Goal: Information Seeking & Learning: Learn about a topic

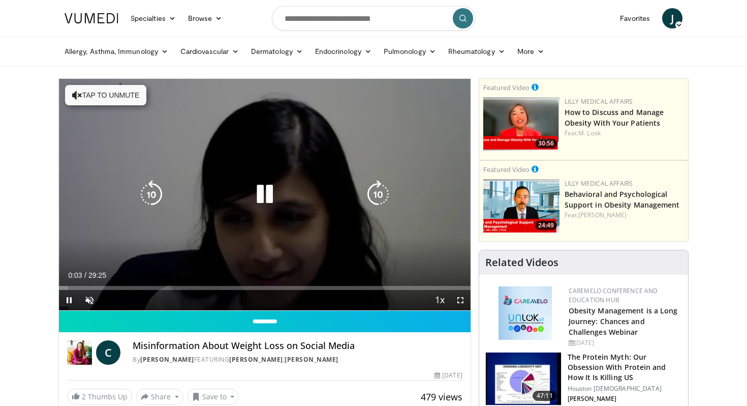
click at [116, 98] on button "Tap to unmute" at bounding box center [105, 95] width 81 height 20
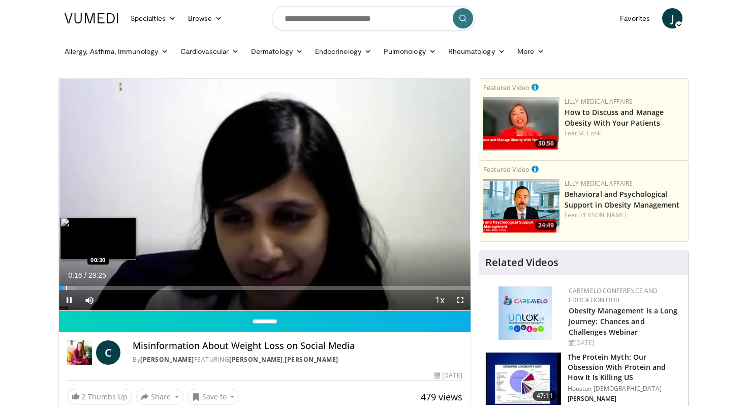
click at [66, 288] on div "Progress Bar" at bounding box center [66, 288] width 1 height 4
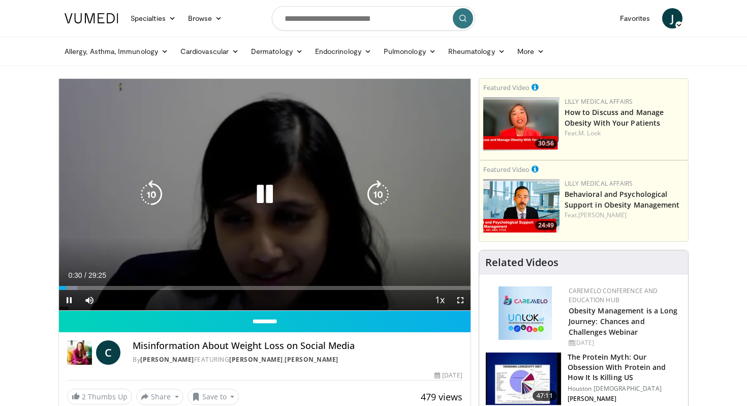
click at [73, 288] on div "Progress Bar" at bounding box center [68, 288] width 18 height 4
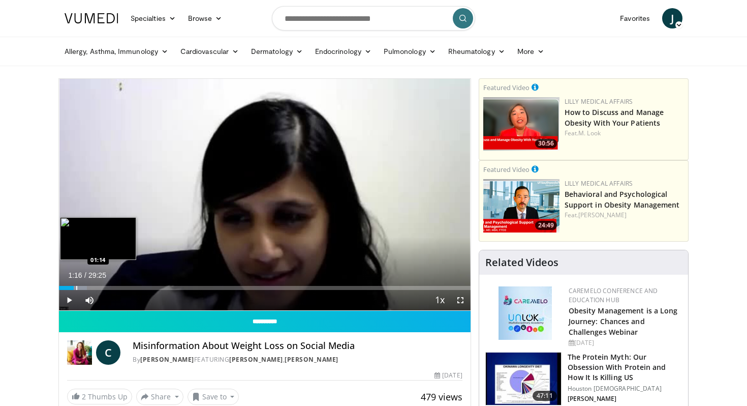
click at [76, 288] on div "Progress Bar" at bounding box center [76, 288] width 1 height 4
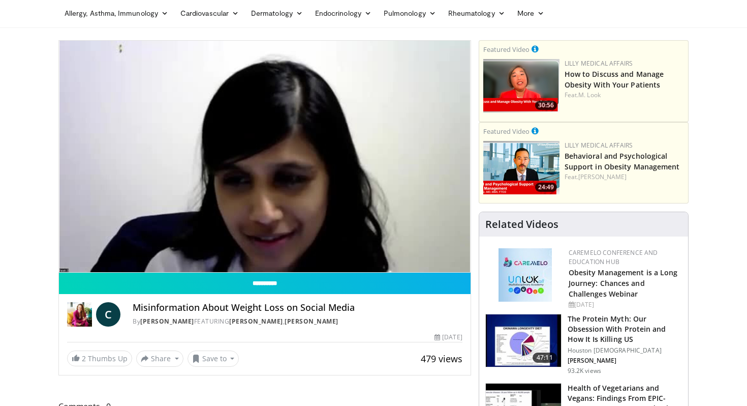
scroll to position [37, 0]
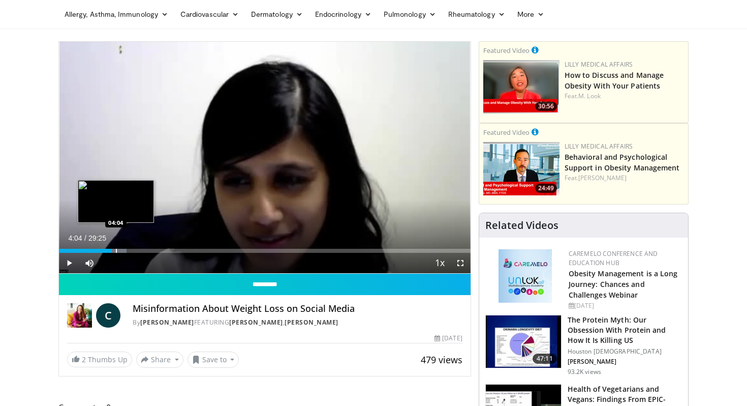
click at [116, 249] on div "Progress Bar" at bounding box center [116, 251] width 1 height 4
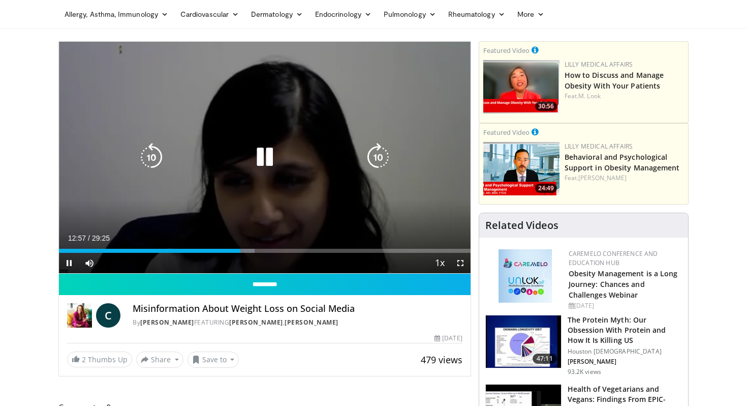
click at [260, 164] on icon "Video Player" at bounding box center [265, 157] width 28 height 28
click at [262, 157] on icon "Video Player" at bounding box center [265, 157] width 28 height 28
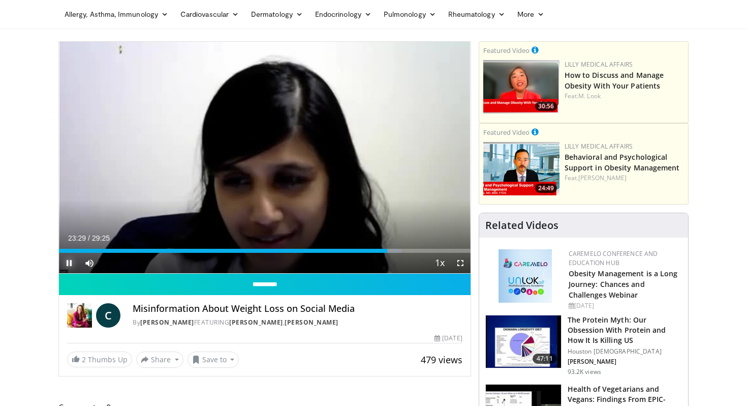
click at [72, 263] on span "Video Player" at bounding box center [69, 263] width 20 height 20
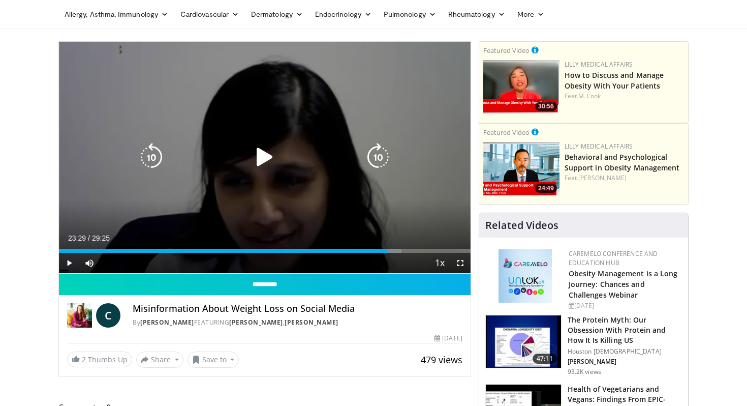
click at [277, 153] on icon "Video Player" at bounding box center [265, 157] width 28 height 28
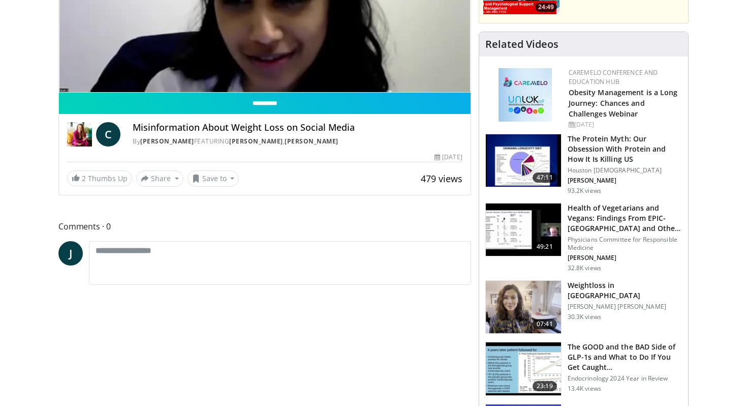
scroll to position [159, 0]
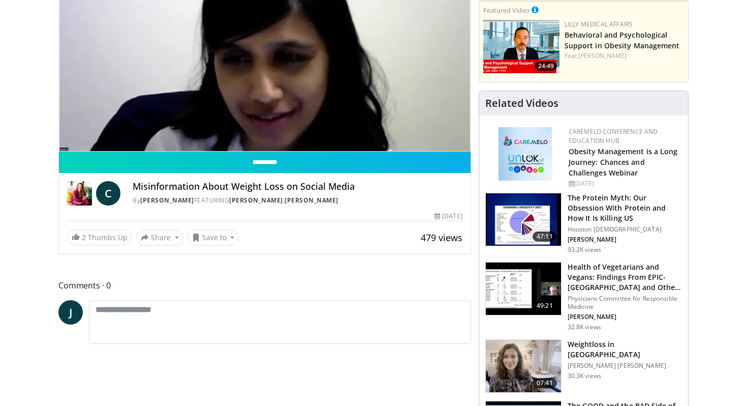
click at [583, 361] on p "[PERSON_NAME] [PERSON_NAME]" at bounding box center [625, 365] width 114 height 8
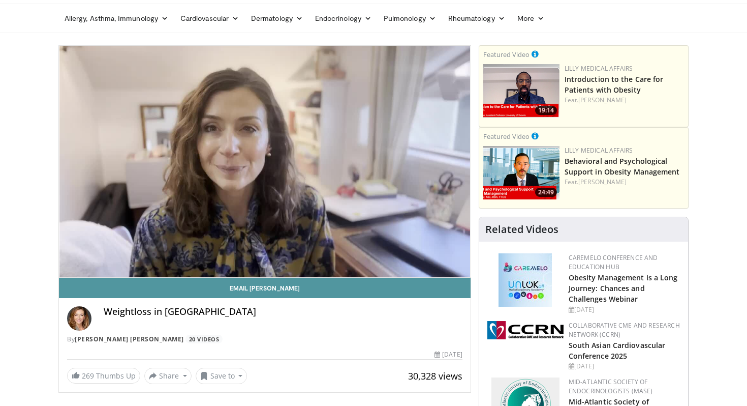
scroll to position [32, 0]
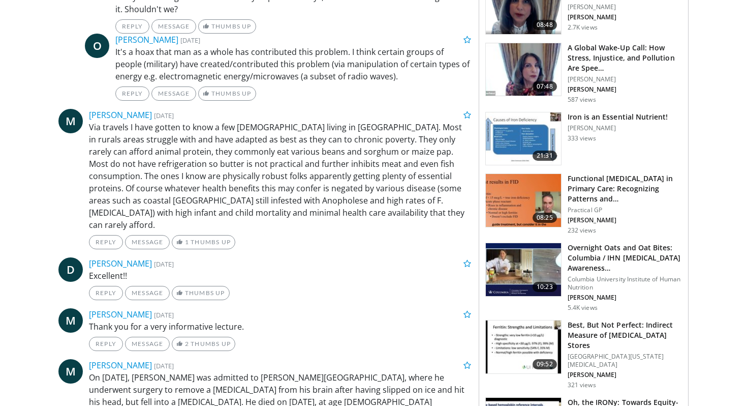
scroll to position [619, 0]
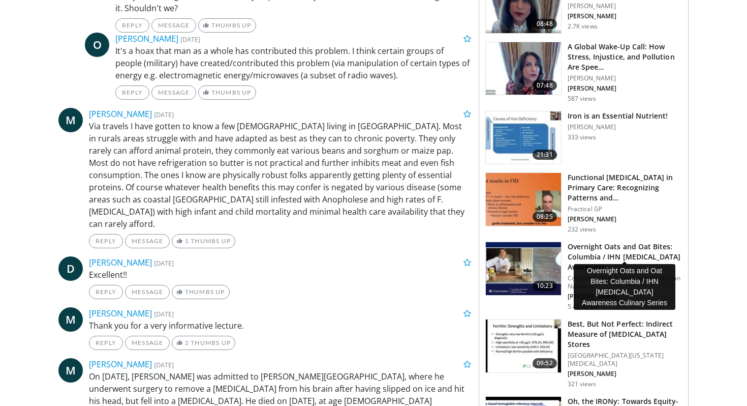
click at [639, 244] on h3 "Overnight Oats and Oat Bites: Columbia / IHN Breast Cancer Awareness…" at bounding box center [625, 256] width 114 height 31
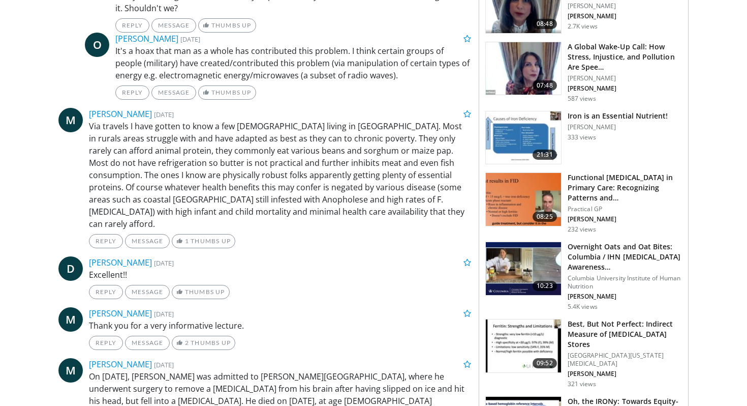
click at [529, 265] on img at bounding box center [523, 268] width 75 height 53
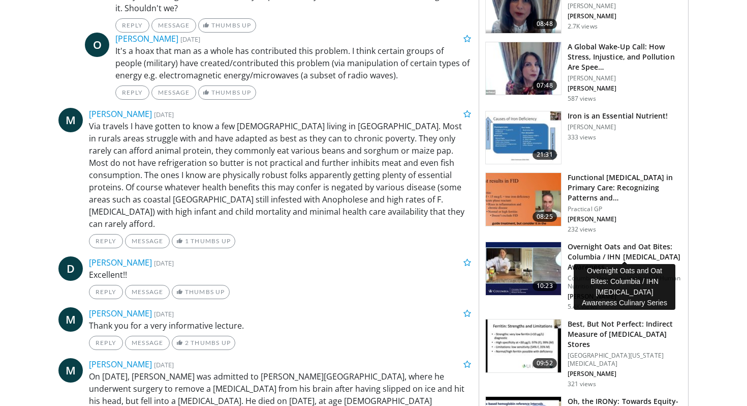
click at [628, 241] on h3 "Overnight Oats and Oat Bites: Columbia / IHN Breast Cancer Awareness…" at bounding box center [625, 256] width 114 height 31
click at [639, 241] on h3 "Overnight Oats and Oat Bites: Columbia / IHN Breast Cancer Awareness…" at bounding box center [625, 256] width 114 height 31
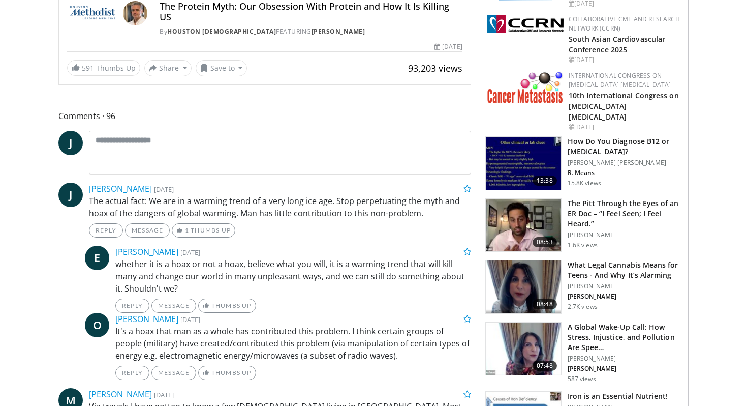
scroll to position [309, 0]
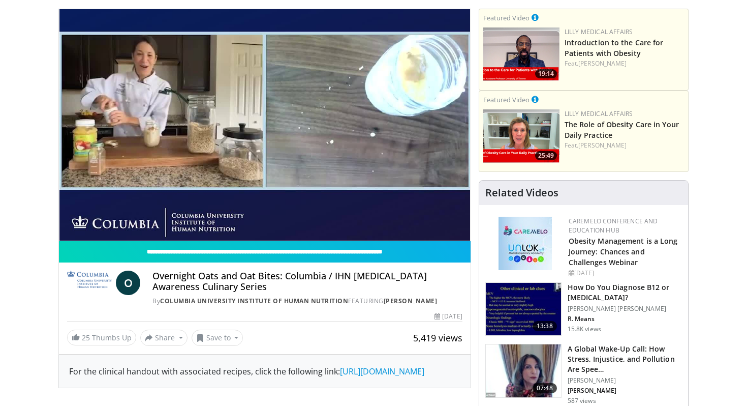
scroll to position [69, 0]
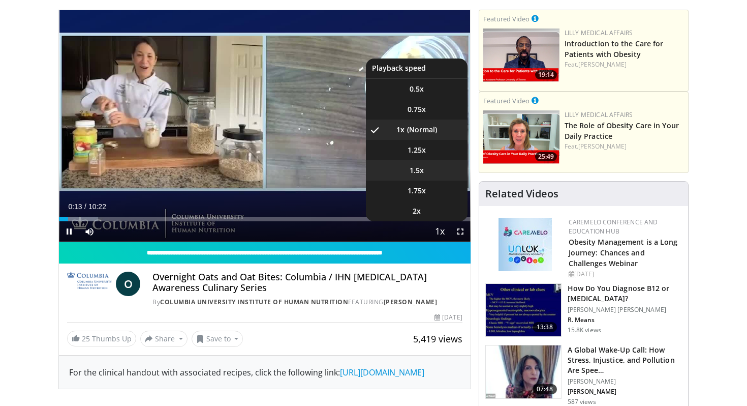
click at [415, 169] on span "1.5x" at bounding box center [417, 170] width 14 height 10
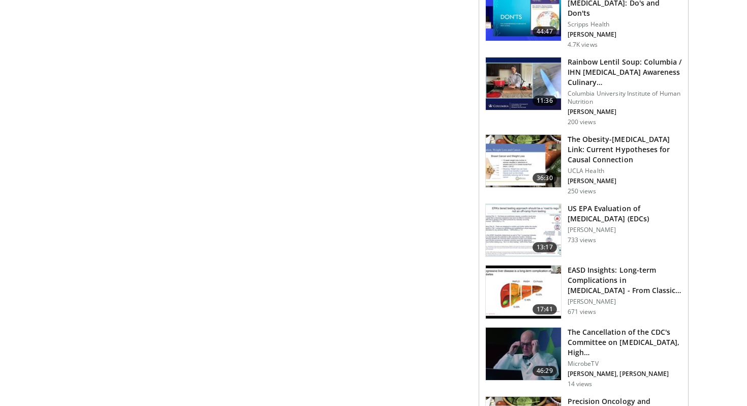
scroll to position [0, 0]
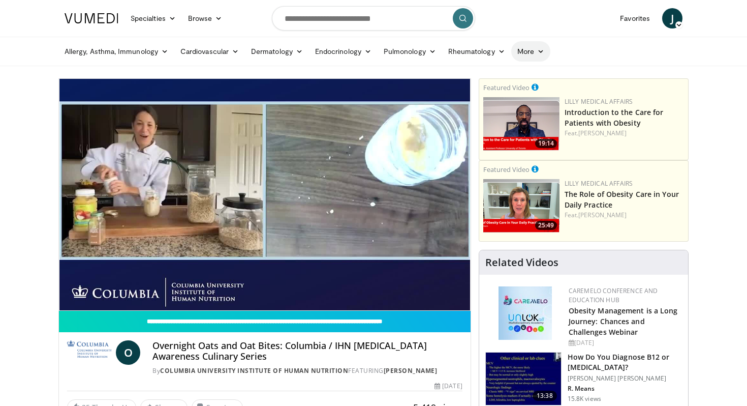
click at [534, 53] on link "More" at bounding box center [530, 51] width 39 height 20
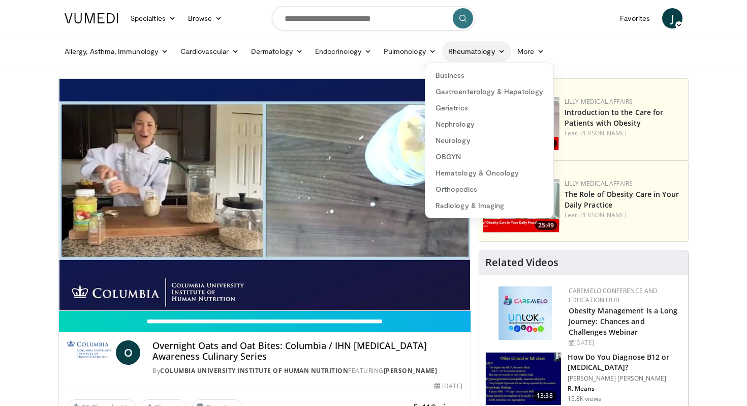
click at [498, 52] on icon at bounding box center [501, 51] width 7 height 7
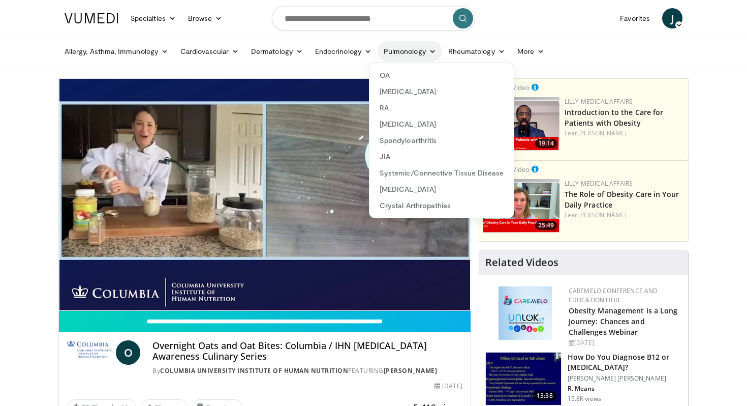
click at [416, 51] on link "Pulmonology" at bounding box center [410, 51] width 65 height 20
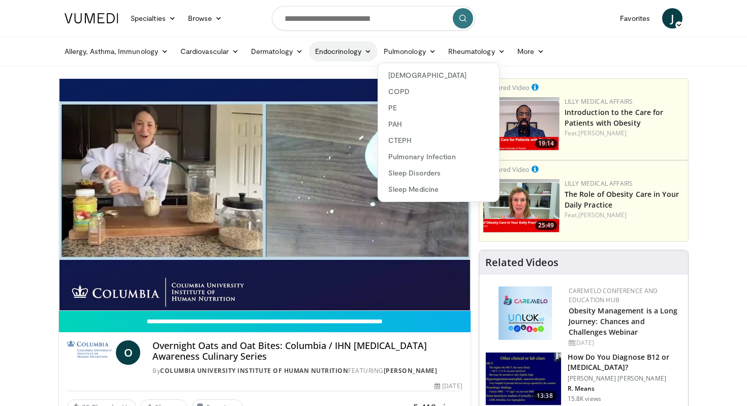
click at [360, 55] on link "Endocrinology" at bounding box center [343, 51] width 69 height 20
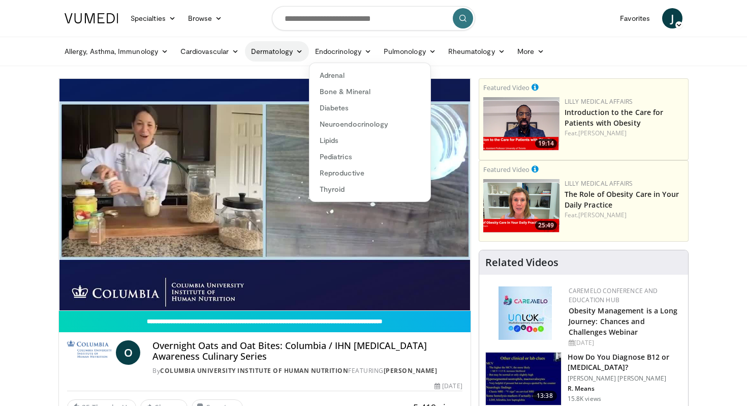
click at [291, 57] on link "Dermatology" at bounding box center [277, 51] width 64 height 20
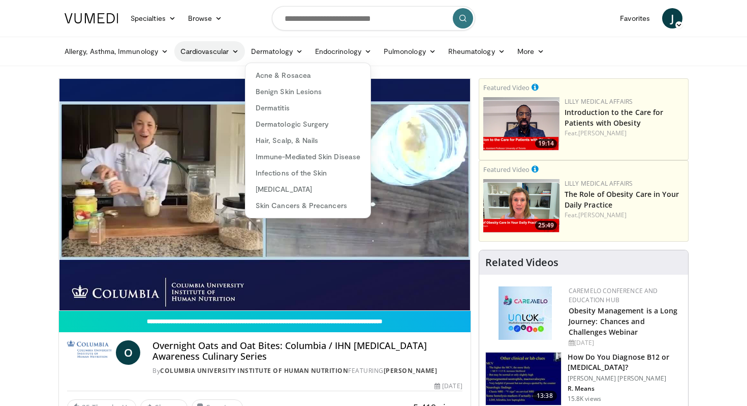
click at [232, 57] on link "Cardiovascular" at bounding box center [209, 51] width 71 height 20
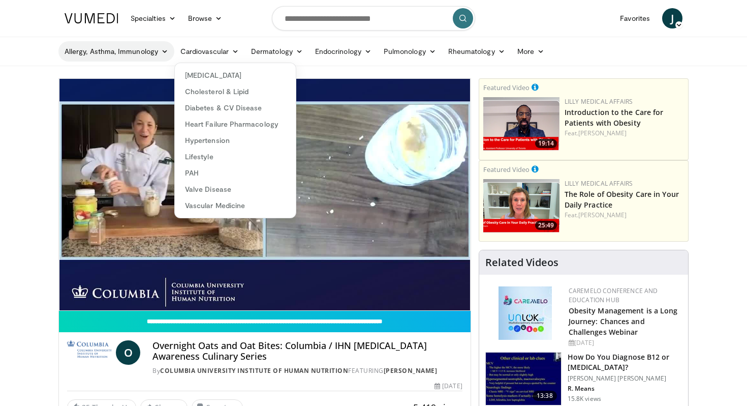
click at [157, 54] on link "Allergy, Asthma, Immunology" at bounding box center [116, 51] width 116 height 20
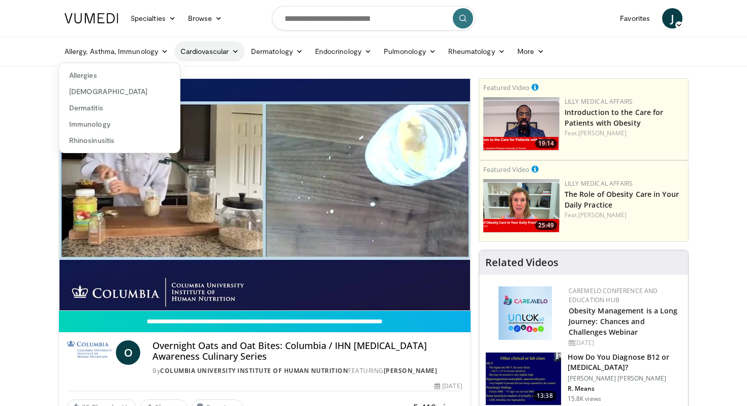
click at [206, 56] on link "Cardiovascular" at bounding box center [209, 51] width 71 height 20
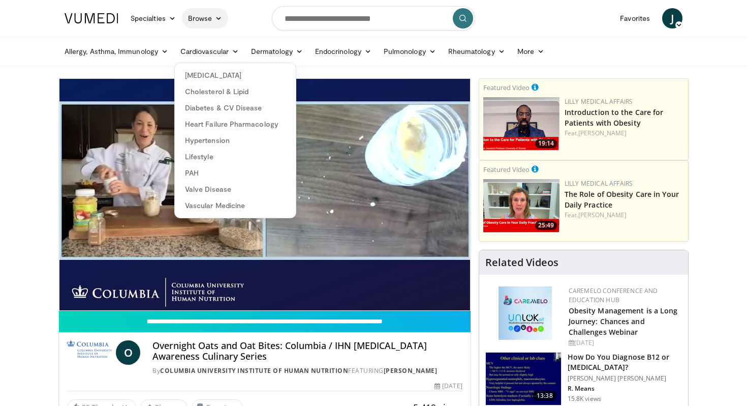
click at [207, 19] on link "Browse" at bounding box center [205, 18] width 47 height 20
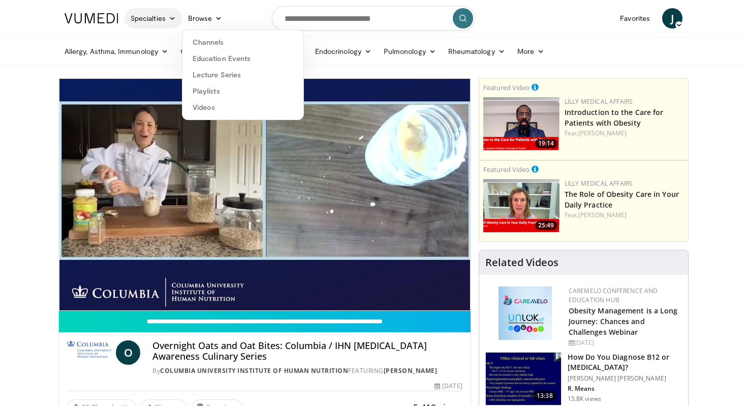
click at [169, 18] on icon at bounding box center [172, 18] width 7 height 7
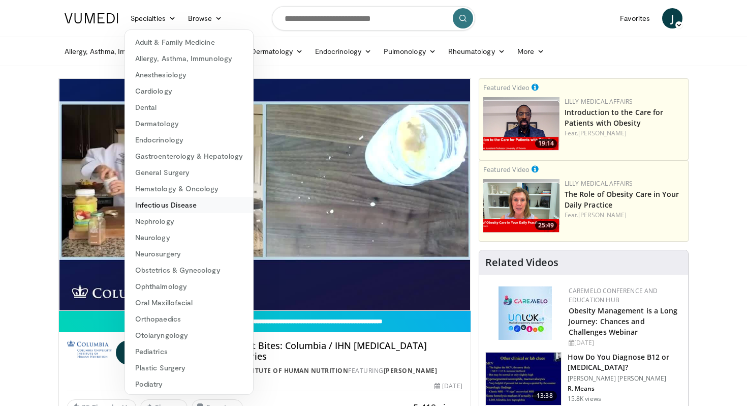
click at [202, 206] on link "Infectious Disease" at bounding box center [189, 205] width 128 height 16
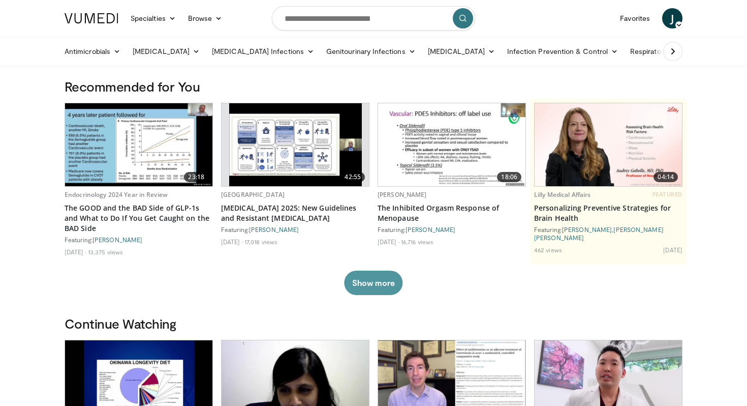
click at [371, 280] on button "Show more" at bounding box center [373, 282] width 58 height 24
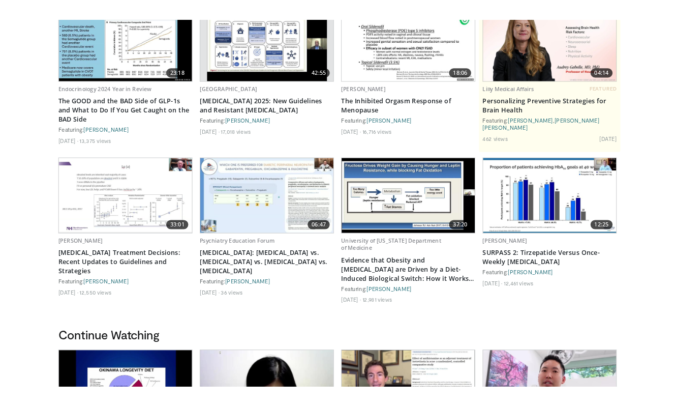
scroll to position [121, 0]
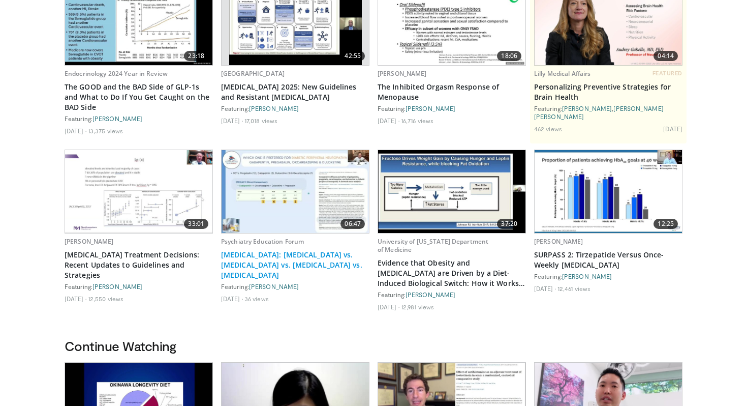
click at [309, 257] on link "[MEDICAL_DATA]: [MEDICAL_DATA] vs. [MEDICAL_DATA] vs. [MEDICAL_DATA] vs. [MEDIC…" at bounding box center [295, 265] width 148 height 31
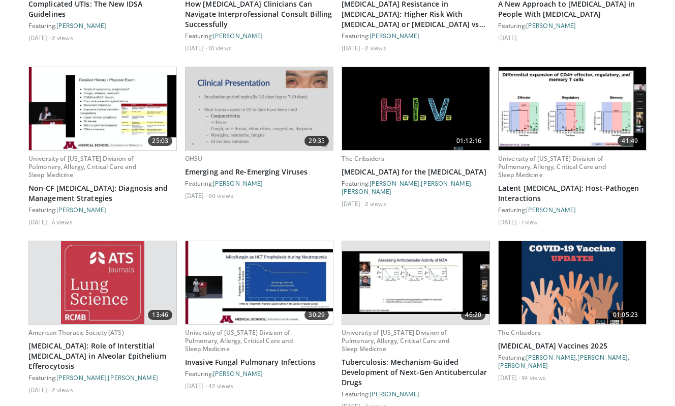
scroll to position [1513, 0]
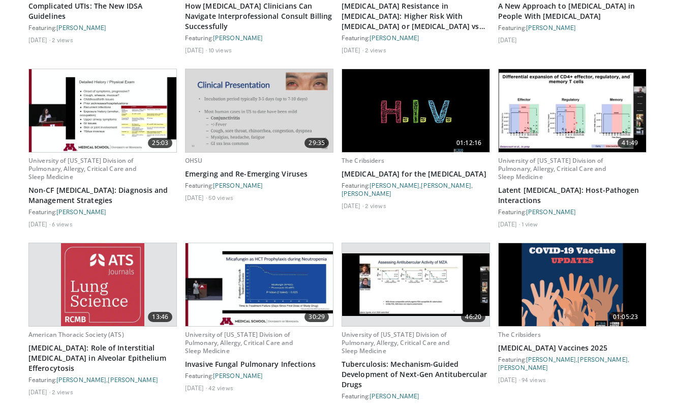
click at [266, 105] on img at bounding box center [259, 110] width 147 height 83
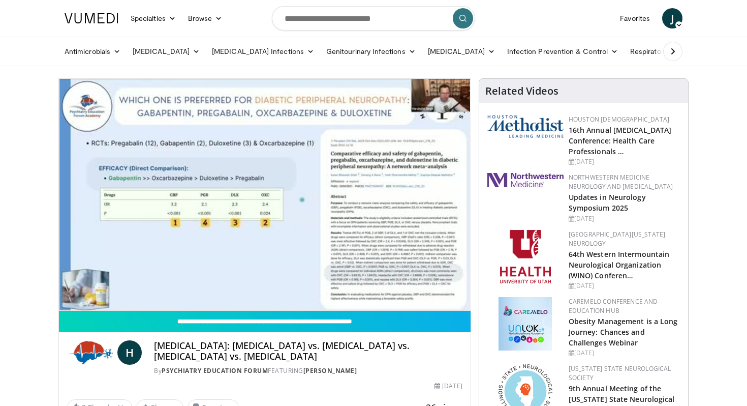
drag, startPoint x: 745, startPoint y: 127, endPoint x: 738, endPoint y: 127, distance: 7.1
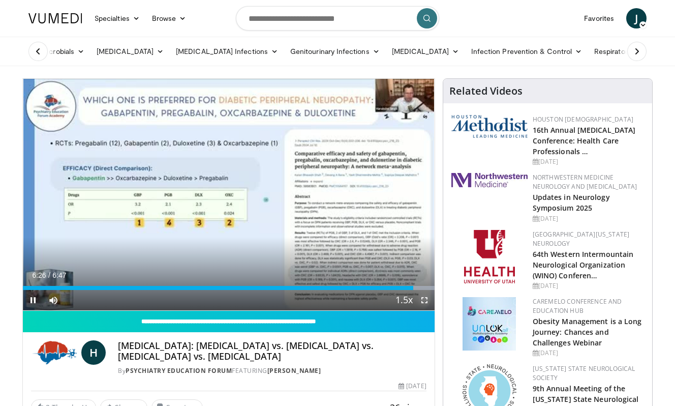
click at [424, 305] on span "Video Player" at bounding box center [424, 300] width 20 height 20
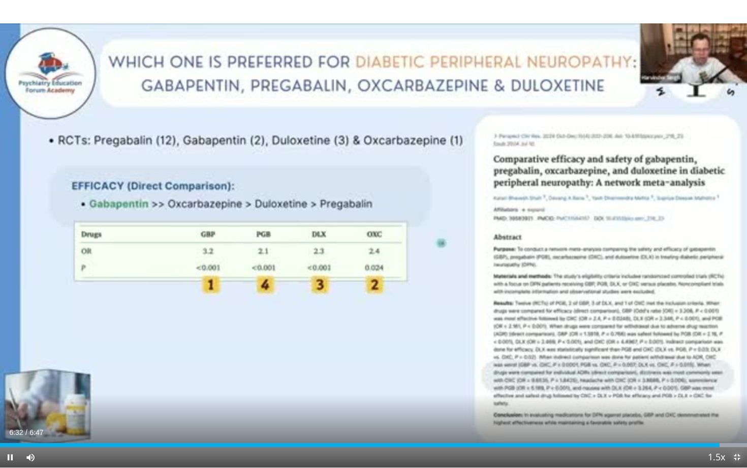
click at [739, 405] on span "Video Player" at bounding box center [737, 457] width 20 height 20
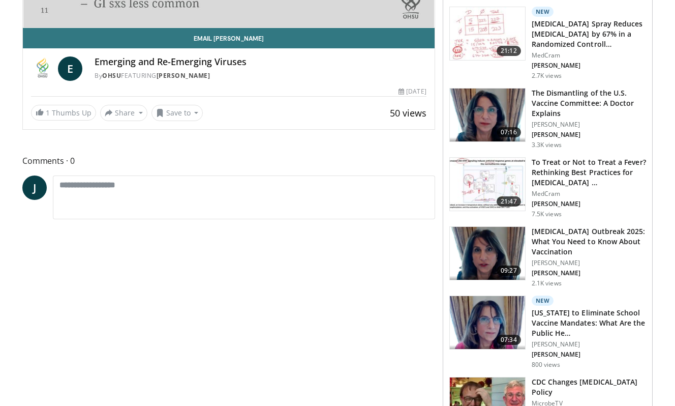
scroll to position [283, 0]
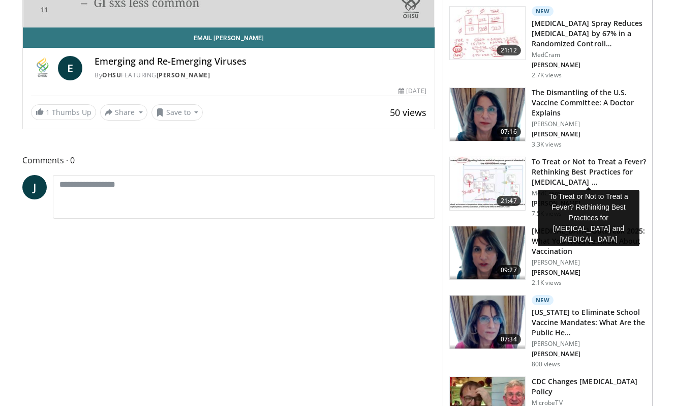
click at [570, 174] on h3 "To Treat or Not to Treat a Fever? Rethinking Best Practices for [MEDICAL_DATA] …" at bounding box center [589, 172] width 114 height 31
click at [562, 160] on h3 "To Treat or Not to Treat a Fever? Rethinking Best Practices for [MEDICAL_DATA] …" at bounding box center [589, 172] width 114 height 31
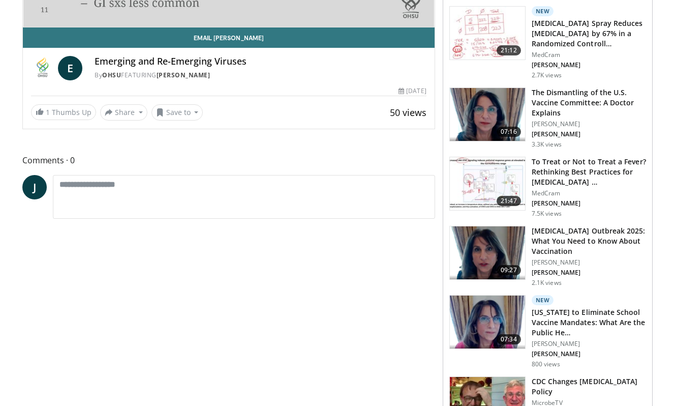
click at [496, 179] on img at bounding box center [487, 183] width 75 height 53
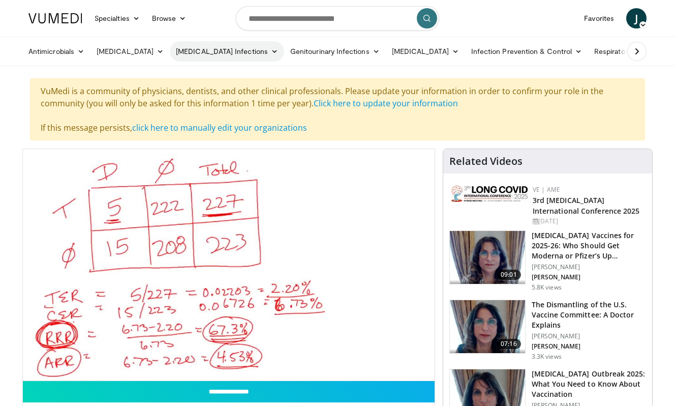
click at [234, 50] on link "[MEDICAL_DATA] Infections" at bounding box center [227, 51] width 114 height 20
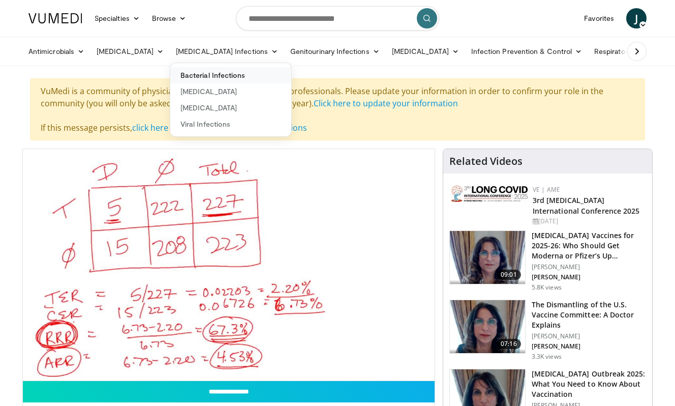
click at [208, 73] on link "Bacterial Infections" at bounding box center [230, 75] width 121 height 16
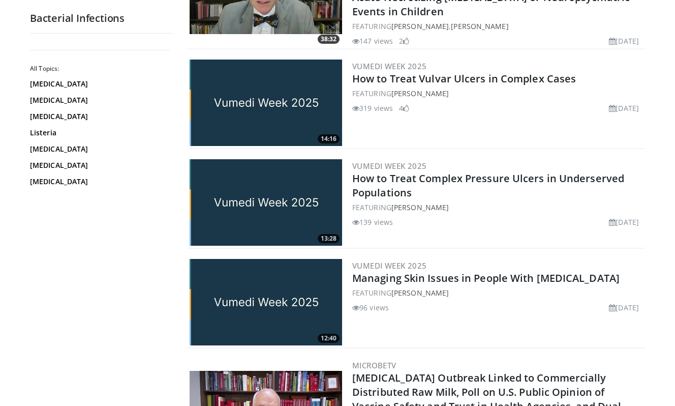
scroll to position [583, 0]
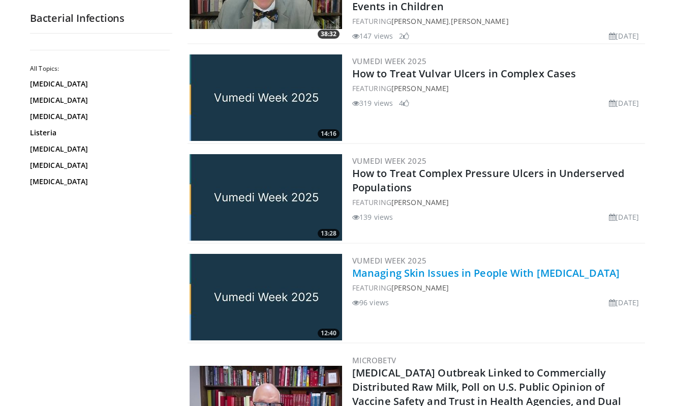
click at [420, 266] on link "Managing Skin Issues in People With [MEDICAL_DATA]" at bounding box center [485, 273] width 267 height 14
